Goal: Task Accomplishment & Management: Use online tool/utility

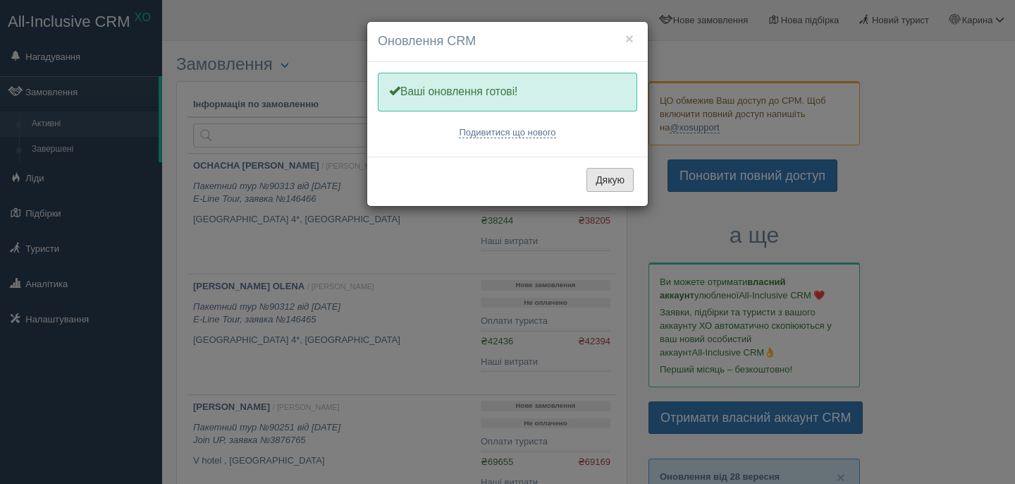
click at [622, 185] on button "Дякую" at bounding box center [609, 180] width 47 height 24
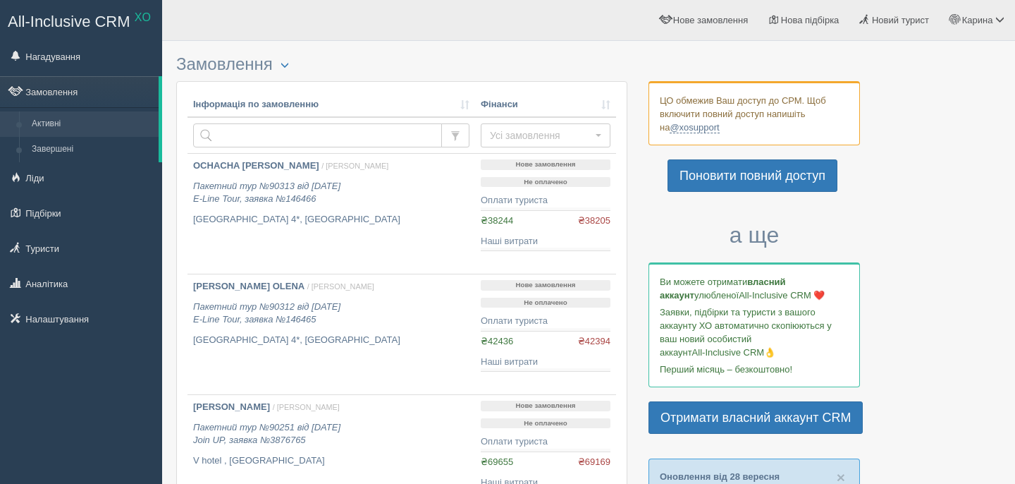
click at [656, 186] on p "Поновити повний доступ" at bounding box center [753, 177] width 211 height 36
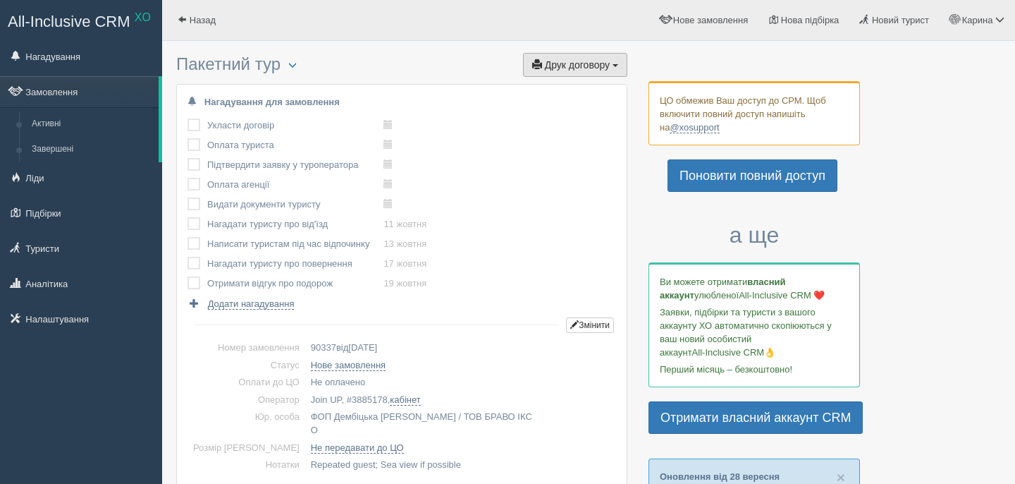
click at [568, 66] on span "Друк договору" at bounding box center [577, 64] width 65 height 11
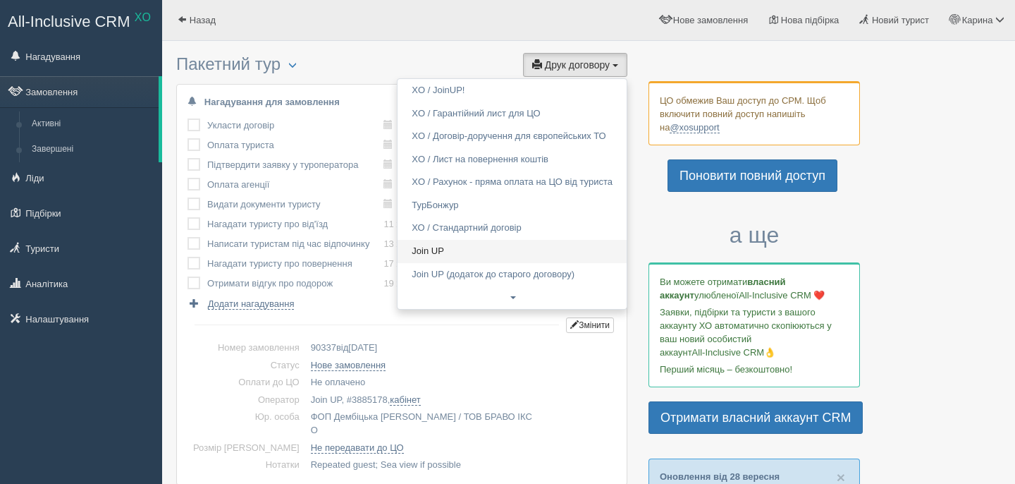
click at [443, 253] on link "Join UP" at bounding box center [512, 251] width 229 height 23
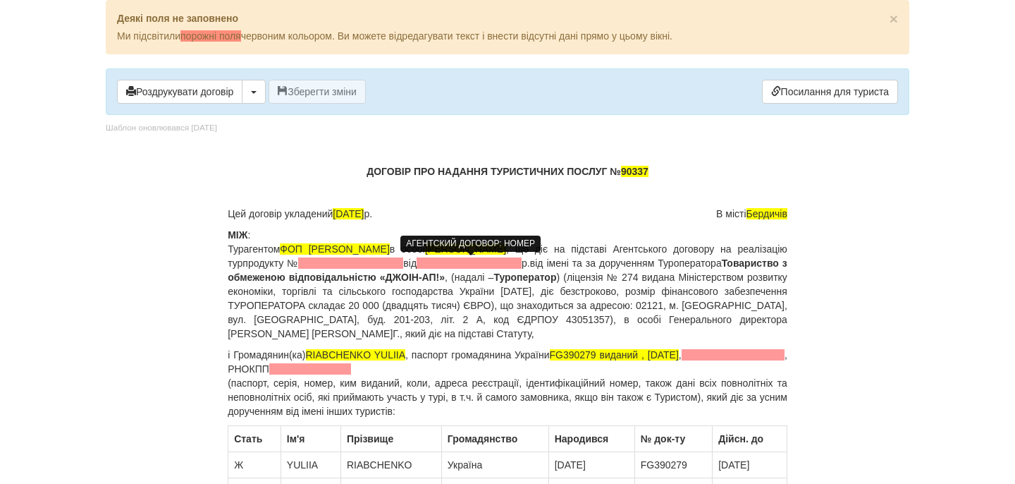
click at [403, 261] on span at bounding box center [350, 262] width 105 height 11
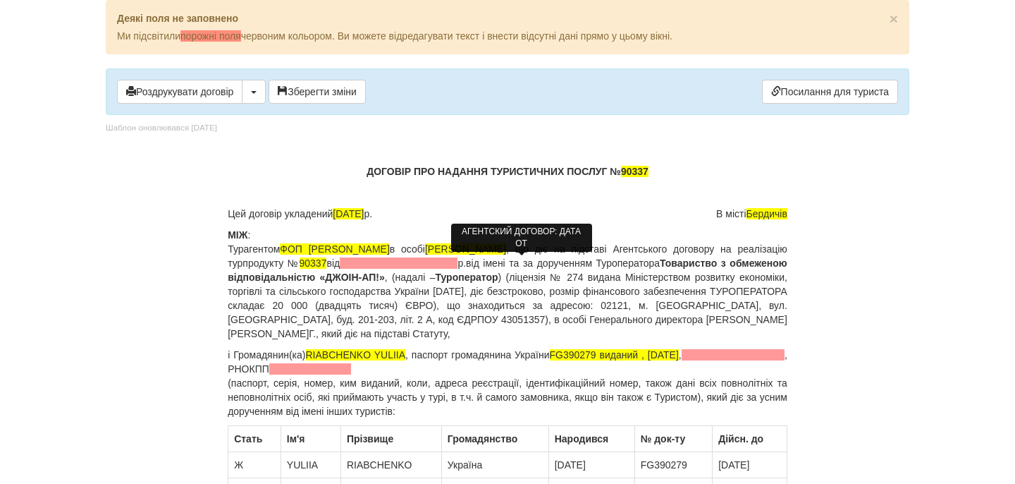
click at [457, 266] on span at bounding box center [399, 262] width 118 height 11
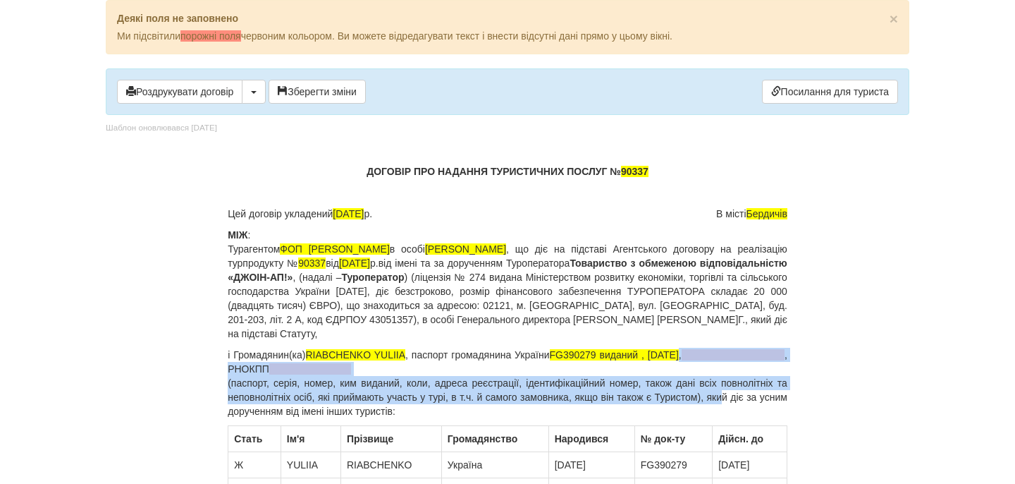
drag, startPoint x: 785, startPoint y: 354, endPoint x: 742, endPoint y: 393, distance: 58.4
click at [742, 393] on p "і Громадянин(ка) RIABCHENKO YULIIA , паспорт громадянина України FG390279 видан…" at bounding box center [508, 382] width 560 height 70
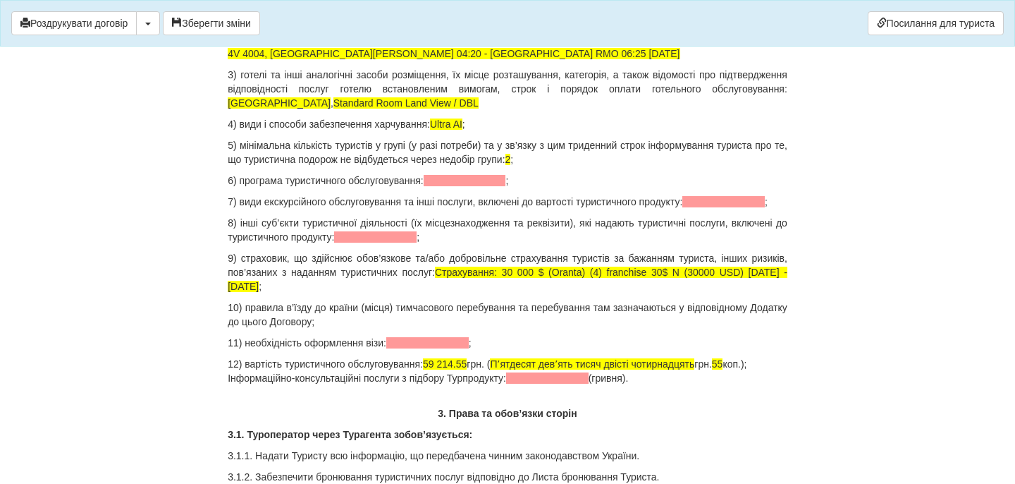
scroll to position [1374, 0]
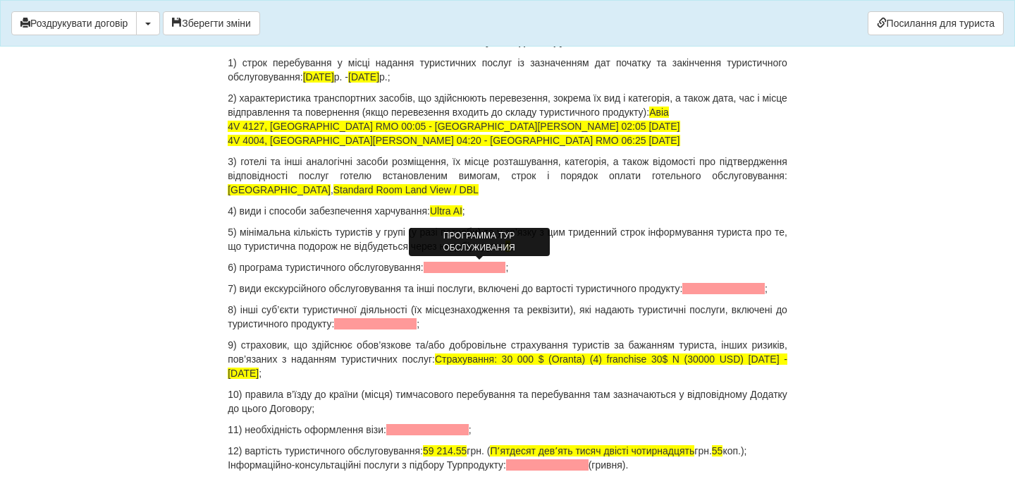
click at [475, 265] on span at bounding box center [465, 267] width 82 height 11
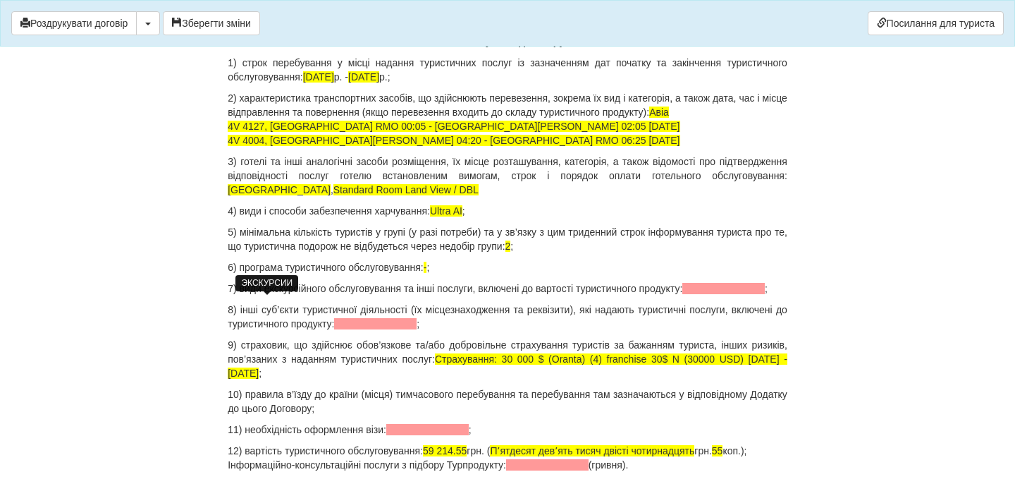
click at [682, 294] on span at bounding box center [723, 288] width 82 height 11
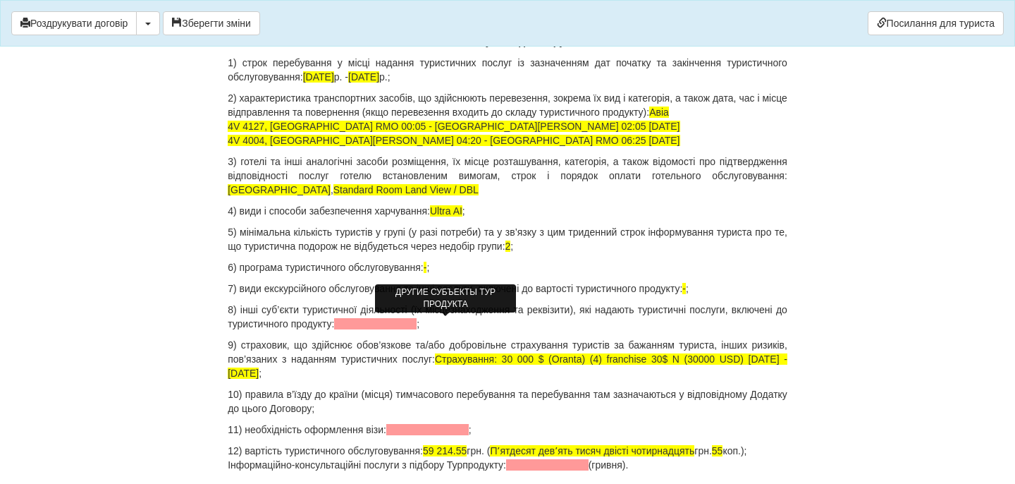
click at [410, 326] on span at bounding box center [375, 323] width 82 height 11
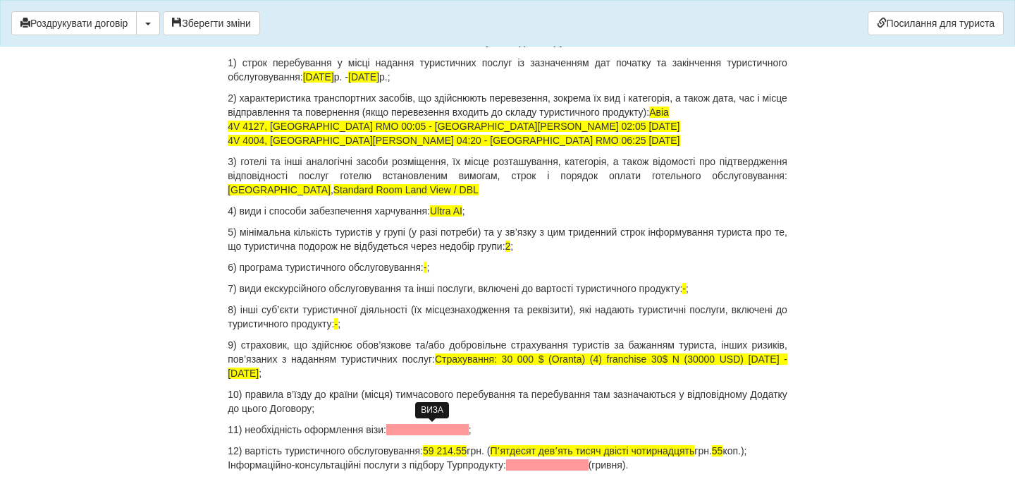
click at [438, 433] on span at bounding box center [427, 429] width 82 height 11
drag, startPoint x: 441, startPoint y: 451, endPoint x: 480, endPoint y: 452, distance: 38.8
click at [467, 452] on span "59 214.55" at bounding box center [445, 450] width 44 height 11
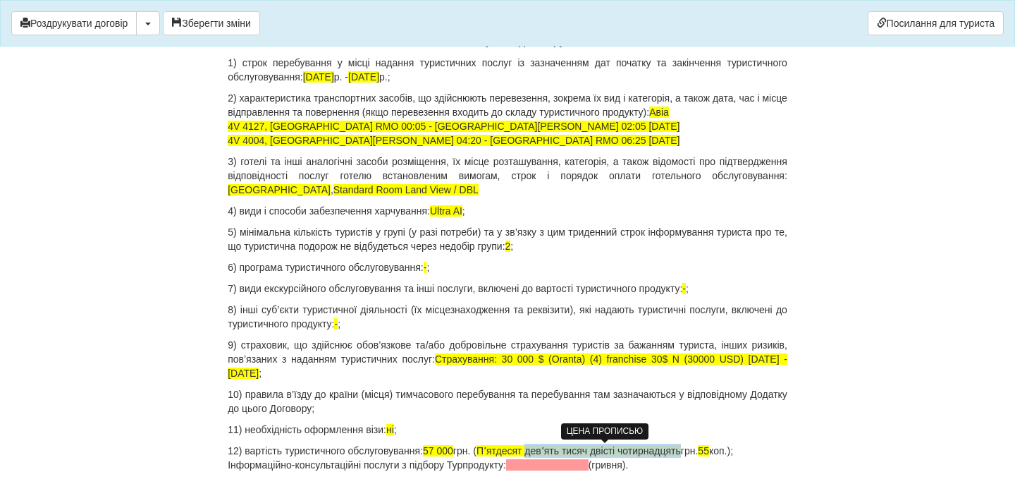
drag, startPoint x: 548, startPoint y: 451, endPoint x: 706, endPoint y: 450, distance: 157.9
click at [681, 451] on span "Пʼятдесят девʼять тисяч двісті чотирнадцять" at bounding box center [578, 450] width 204 height 11
click at [596, 448] on span "55" at bounding box center [589, 450] width 11 height 11
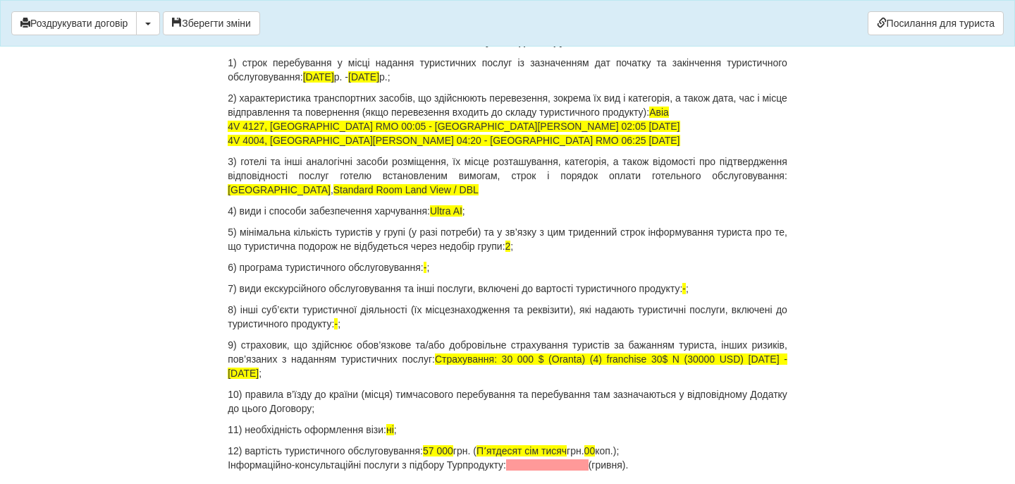
click at [669, 449] on p "12) вартість туристичного обслуговування: 57 000 грн. ( Пʼятдесят сім тисяч грн…" at bounding box center [508, 457] width 560 height 28
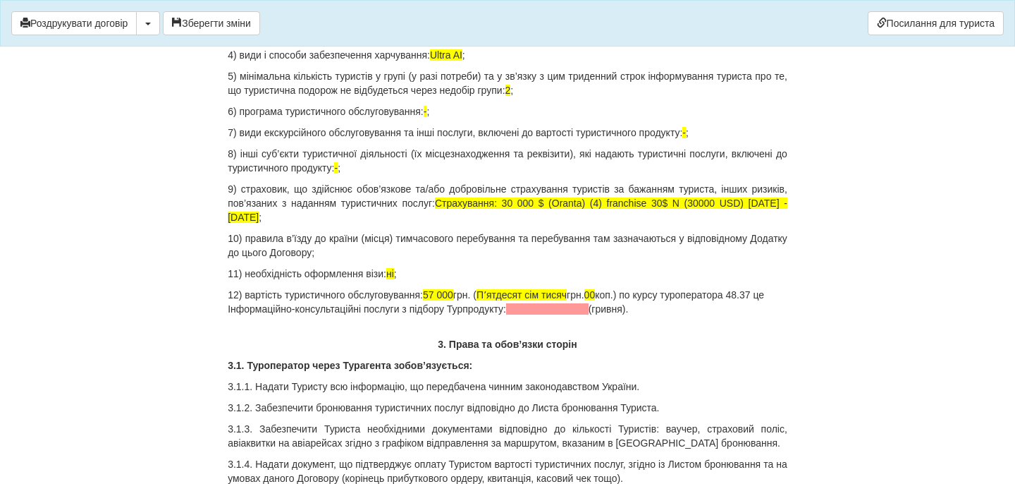
scroll to position [1558, 0]
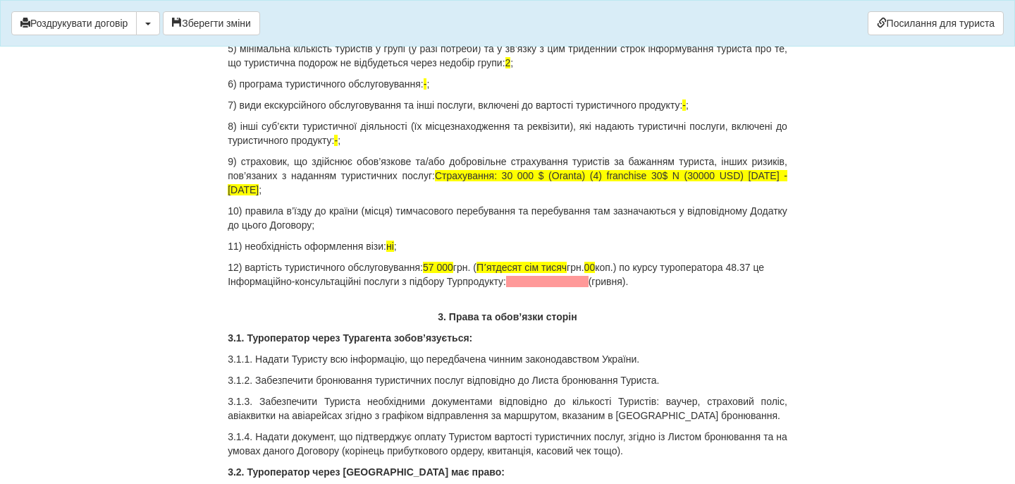
drag, startPoint x: 675, startPoint y: 295, endPoint x: 228, endPoint y: 296, distance: 446.9
click at [678, 269] on p "12) вартість туристичного обслуговування: 57 000 грн. ( Пʼятдесят сім тисяч грн…" at bounding box center [508, 274] width 560 height 28
drag, startPoint x: 675, startPoint y: 269, endPoint x: 686, endPoint y: 283, distance: 18.1
click at [687, 283] on p "12) вартість туристичного обслуговування: 57 000 грн. ( Пʼятдесят сім тисяч грн…" at bounding box center [508, 274] width 560 height 28
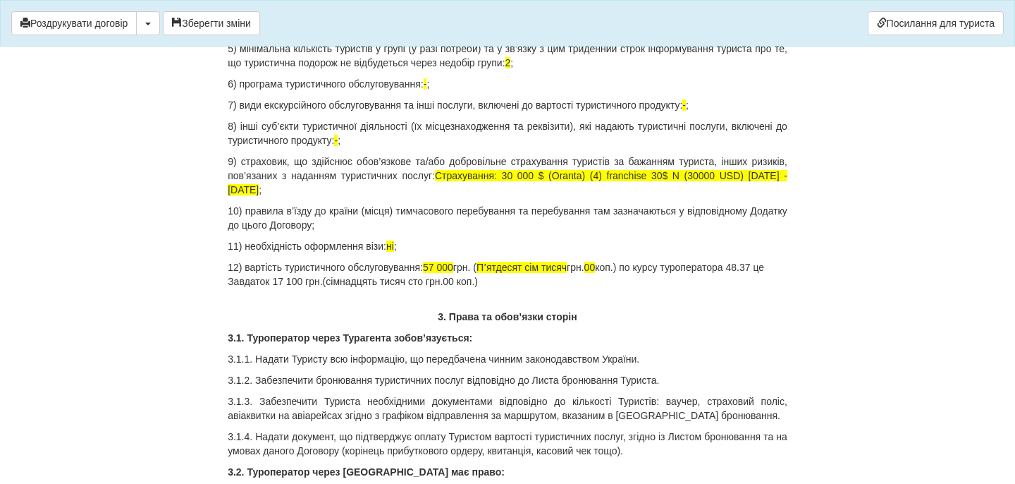
copy p "по курсу туроператора 48.37 це"
click at [521, 288] on p "12) вартість туристичного обслуговування: 57 000 грн. ( Пʼятдесят сім тисяч грн…" at bounding box center [508, 274] width 560 height 28
click at [657, 288] on p "12) вартість туристичного обслуговування: 57 000 грн. ( Пʼятдесят сім тисяч грн…" at bounding box center [508, 274] width 560 height 28
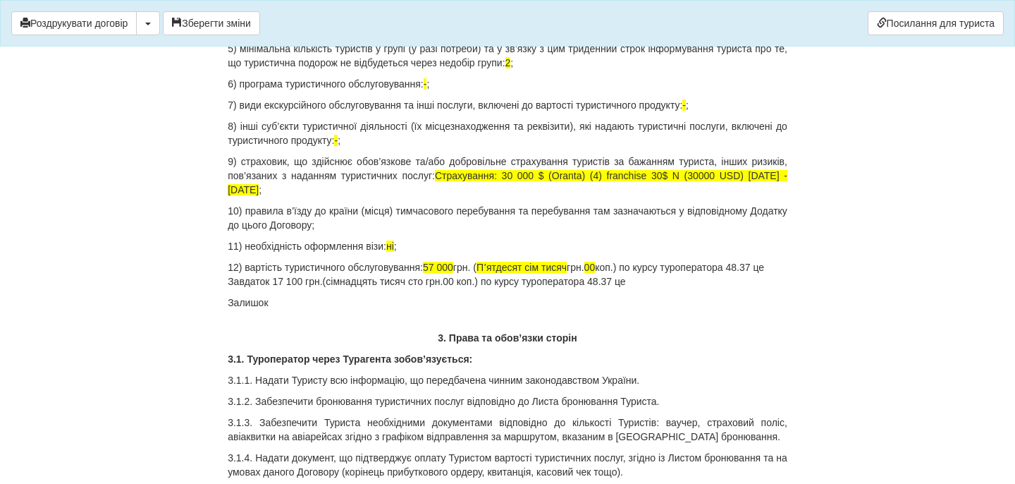
click at [384, 278] on p "12) вартість туристичного обслуговування: 57 000 грн. ( Пʼятдесят сім тисяч грн…" at bounding box center [508, 274] width 560 height 28
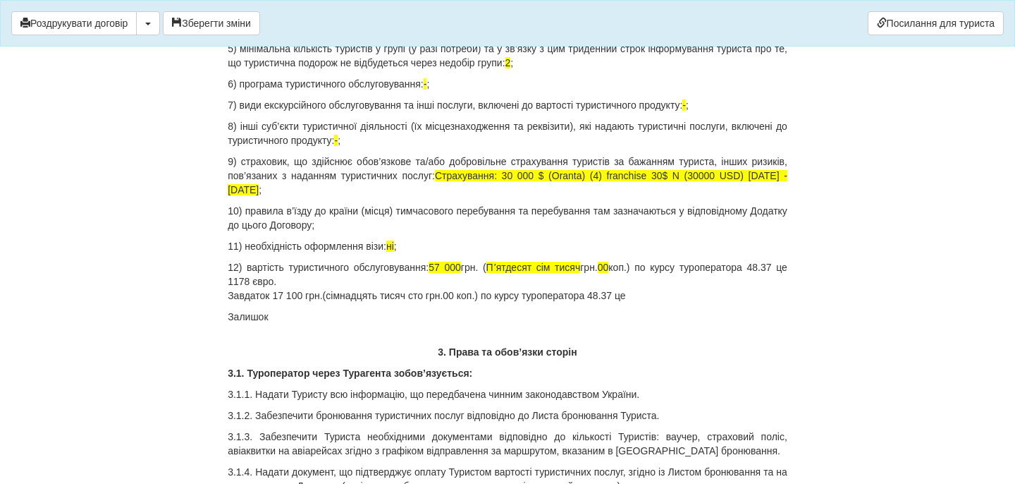
click at [654, 297] on p "12) вартість туристичного обслуговування: 57 000 грн. ( Пʼятдесят сім тисяч грн…" at bounding box center [508, 281] width 560 height 42
click at [349, 316] on p "Залишок" at bounding box center [508, 316] width 560 height 14
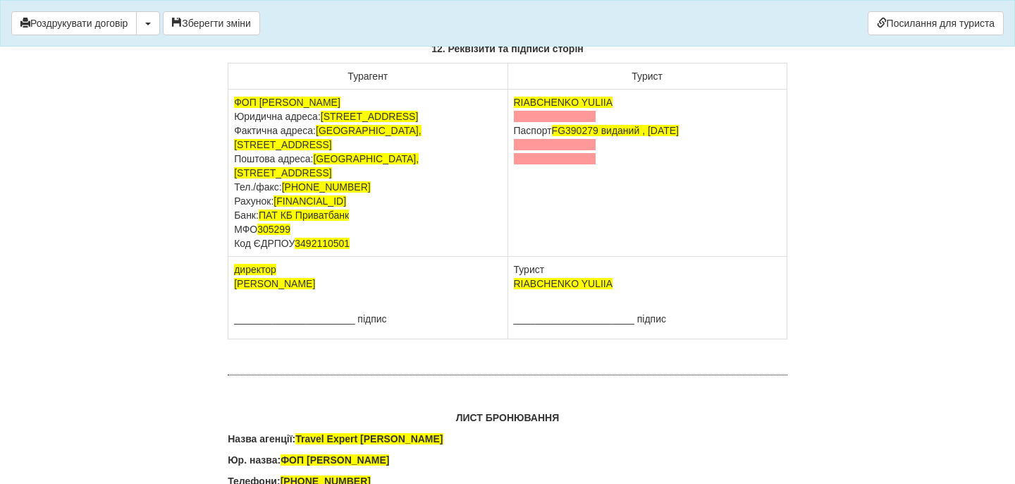
scroll to position [8764, 0]
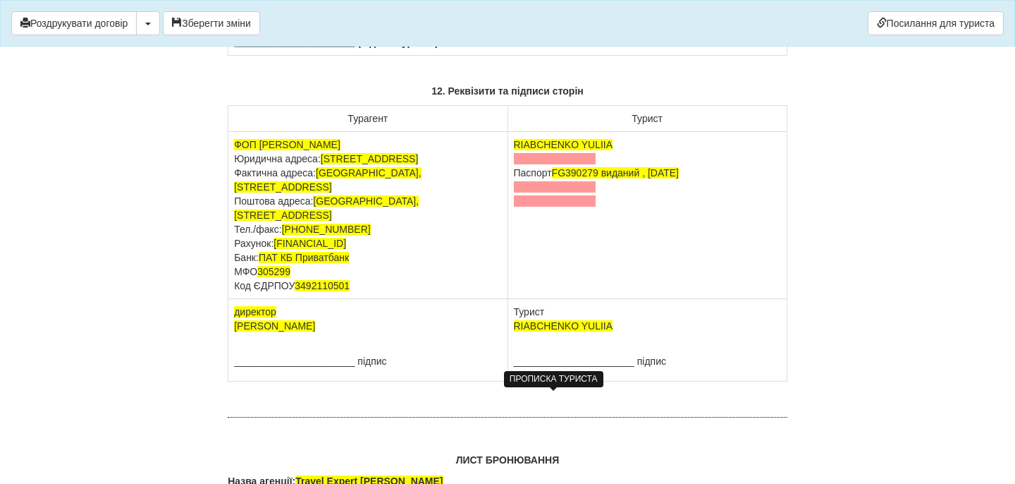
click at [572, 164] on span at bounding box center [555, 158] width 82 height 11
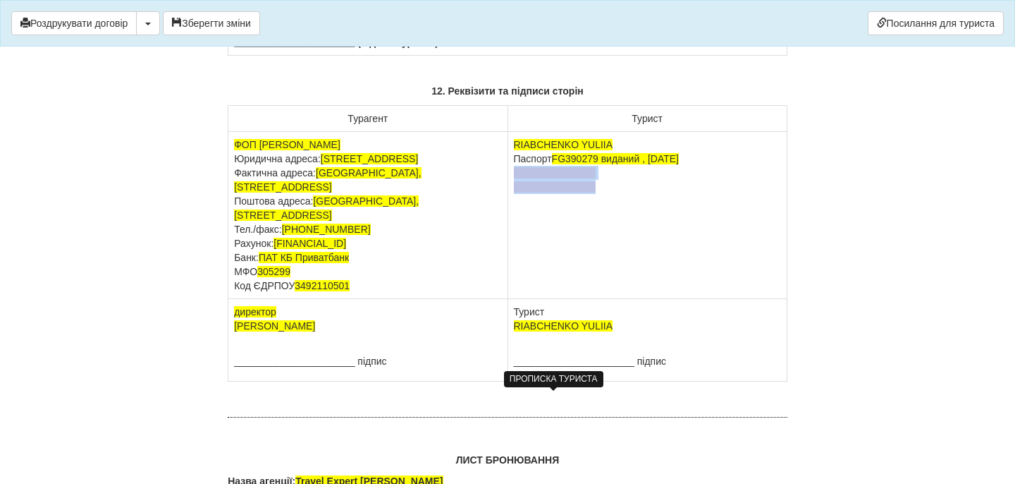
drag, startPoint x: 609, startPoint y: 425, endPoint x: 513, endPoint y: 412, distance: 96.7
click at [512, 299] on td "RIABCHENKO YULIIA Паспорт [PASSPORT] виданий , [DATE]" at bounding box center [646, 215] width 279 height 167
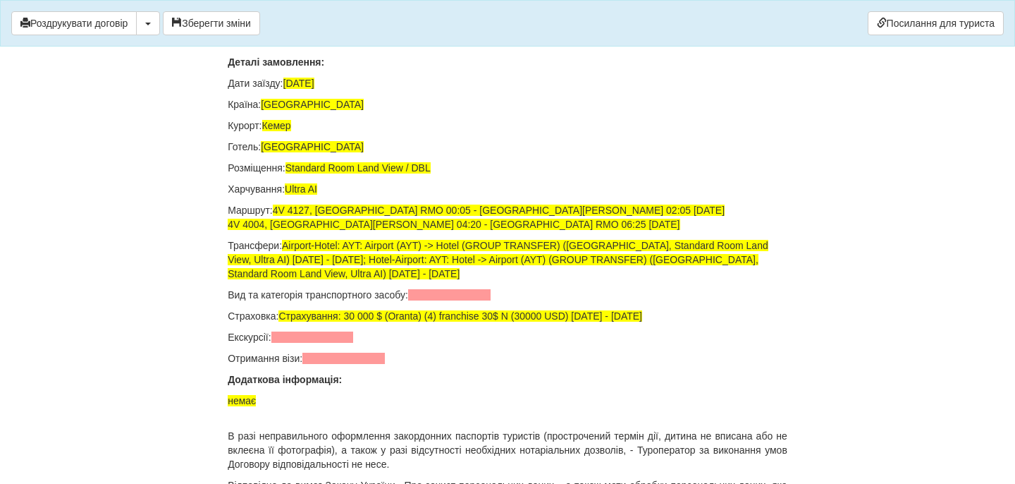
scroll to position [9433, 0]
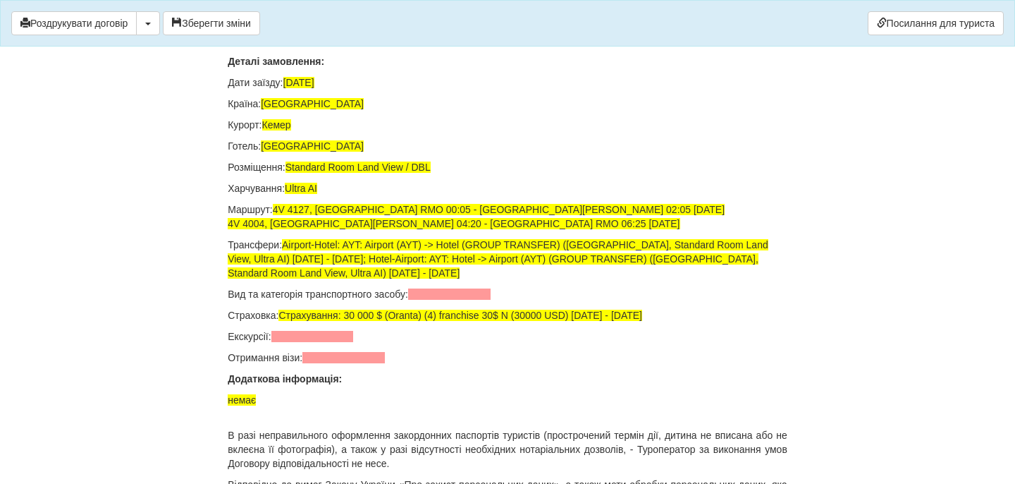
drag, startPoint x: 574, startPoint y: 195, endPoint x: 436, endPoint y: 197, distance: 138.2
drag, startPoint x: 582, startPoint y: 252, endPoint x: 438, endPoint y: 252, distance: 143.8
click at [438, 40] on td "Номер: GD387561 Виданий: Дійсний до: [DATE]" at bounding box center [533, 12] width 195 height 55
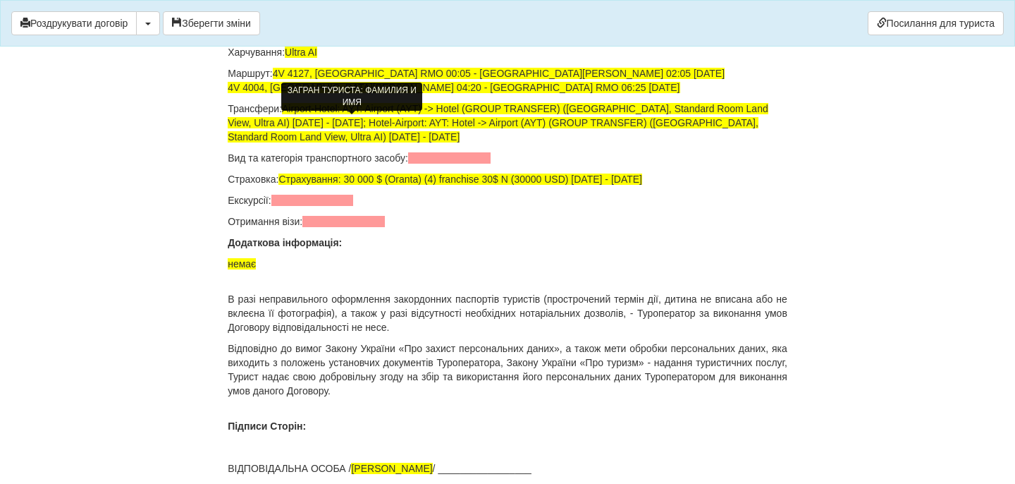
scroll to position [9571, 0]
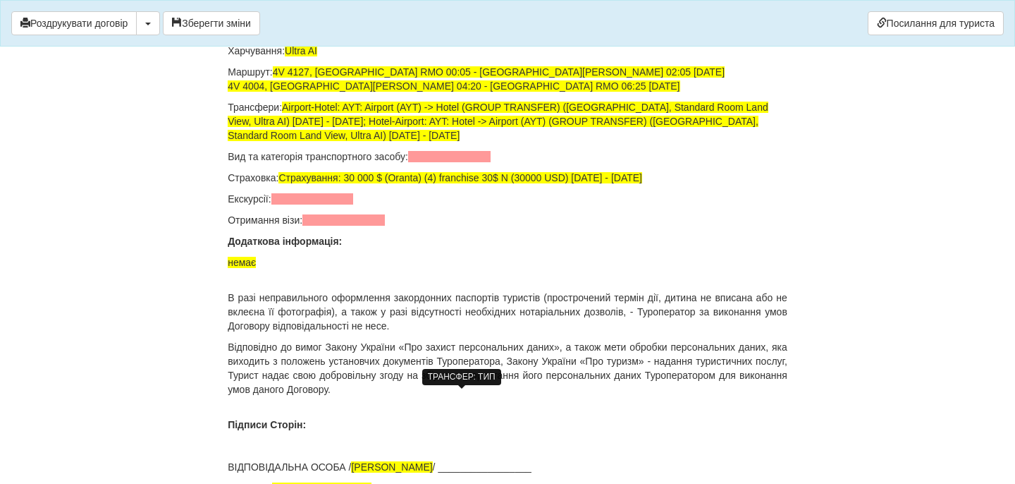
click at [490, 162] on span at bounding box center [449, 156] width 82 height 11
click at [316, 204] on span at bounding box center [312, 198] width 82 height 11
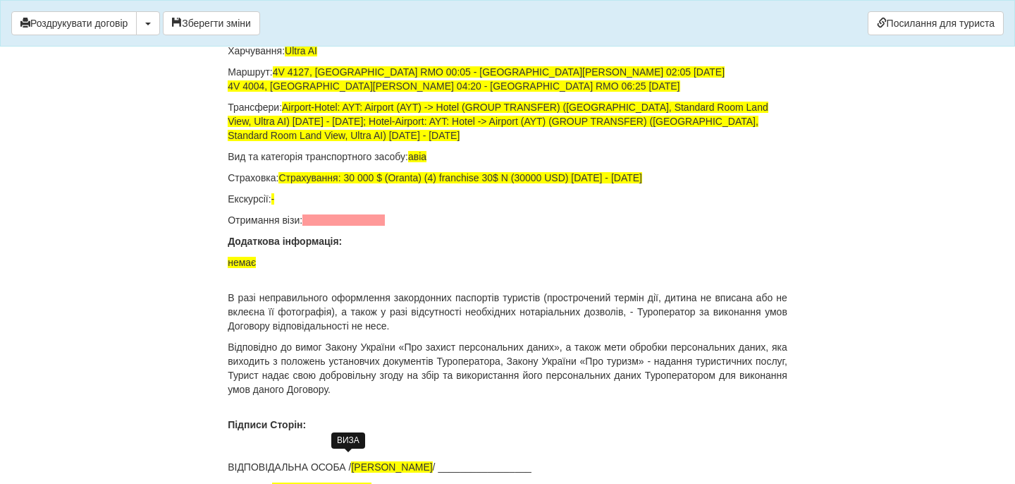
click at [324, 226] on span at bounding box center [343, 219] width 82 height 11
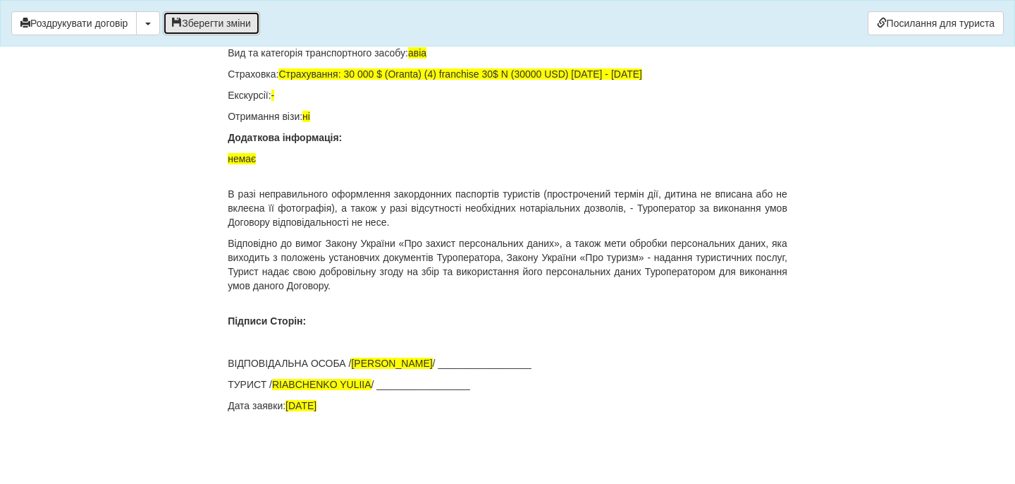
click at [243, 23] on button "Зберегти зміни" at bounding box center [211, 23] width 97 height 24
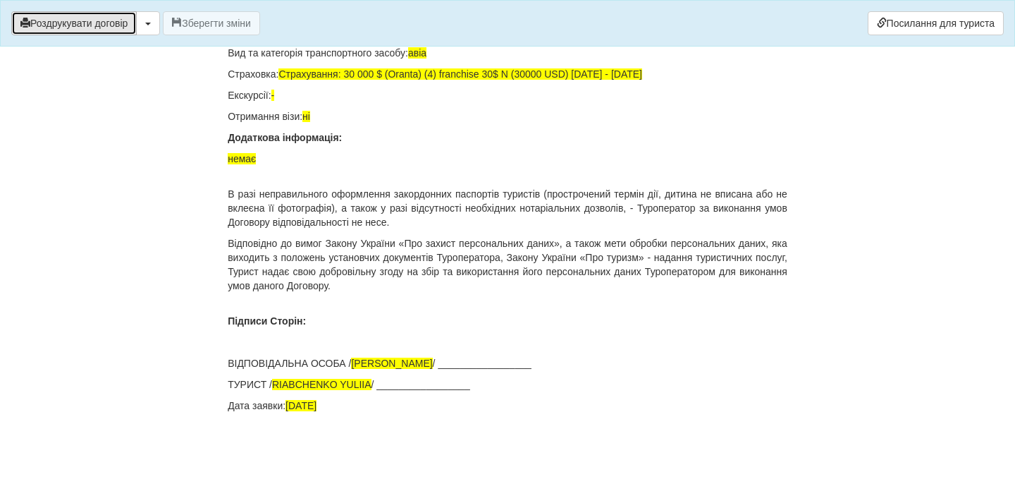
click at [117, 24] on button "Роздрукувати договір" at bounding box center [73, 23] width 125 height 24
